Goal: Information Seeking & Learning: Learn about a topic

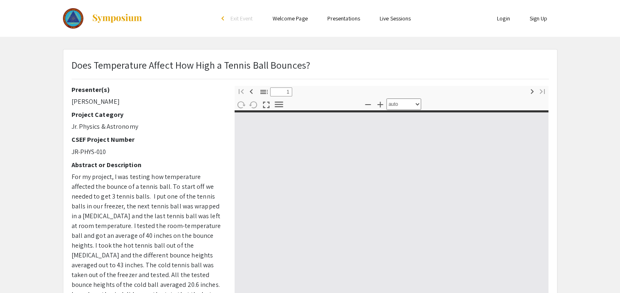
select select "custom"
type input "0"
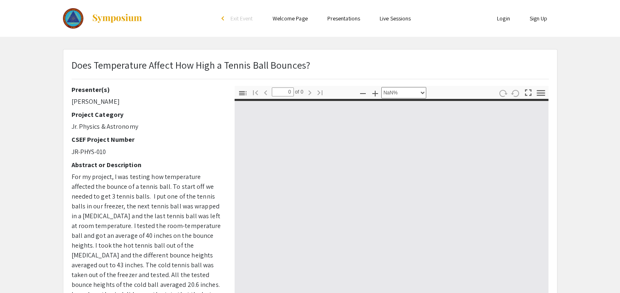
select select "auto"
type input "1"
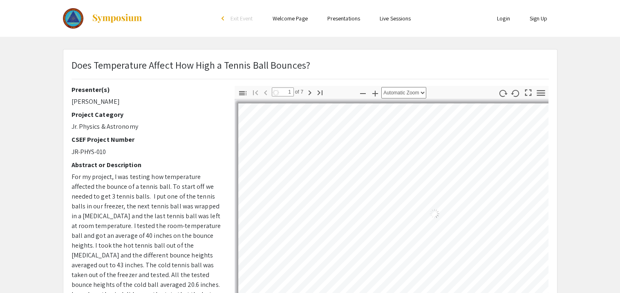
select select "auto"
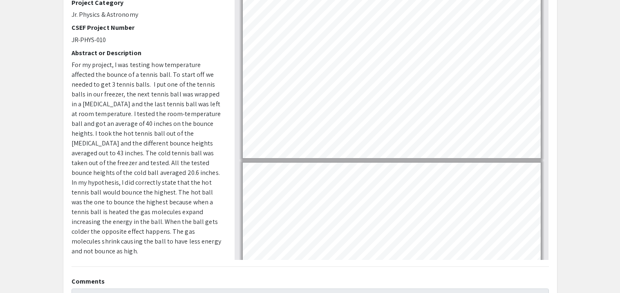
scroll to position [112, 0]
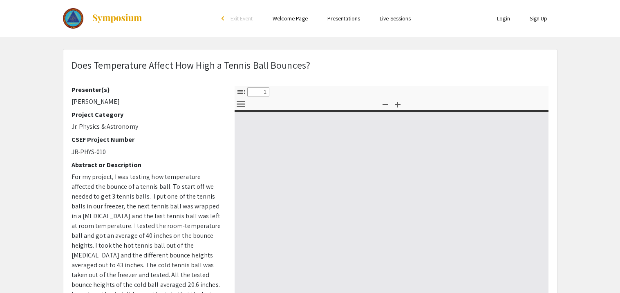
select select "custom"
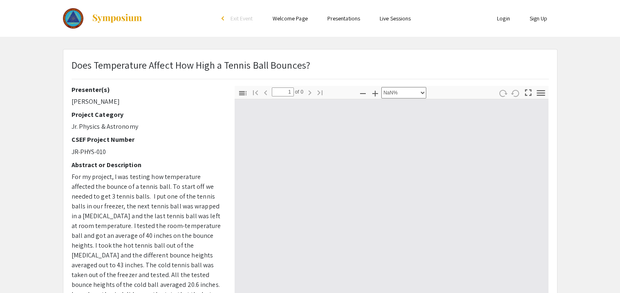
type input "0"
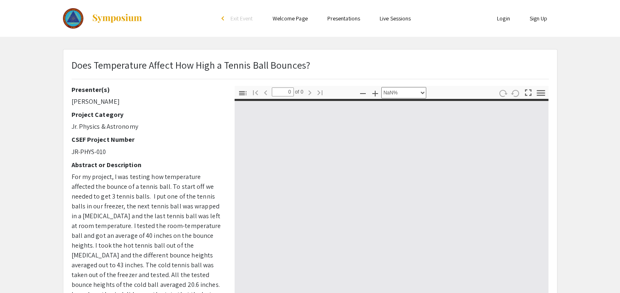
select select "auto"
type input "1"
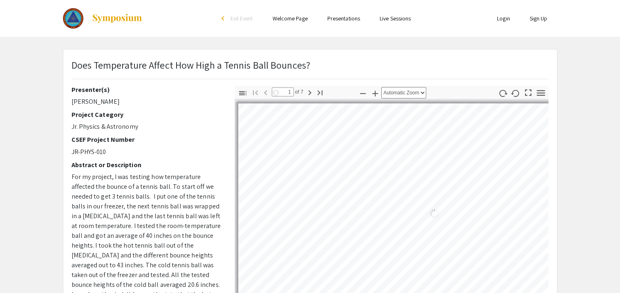
select select "auto"
